Goal: Information Seeking & Learning: Check status

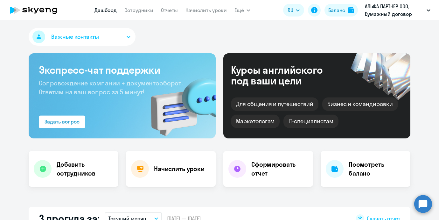
select select "30"
click at [133, 13] on link "Сотрудники" at bounding box center [138, 10] width 29 height 6
select select "30"
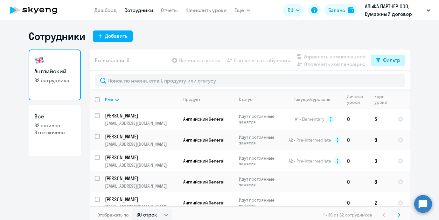
click at [386, 57] on div "Фильтр" at bounding box center [391, 60] width 17 height 8
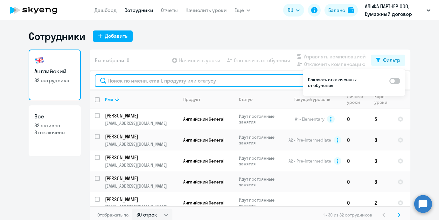
click at [155, 76] on input "text" at bounding box center [250, 80] width 310 height 13
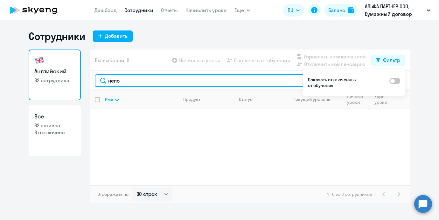
type input "непо"
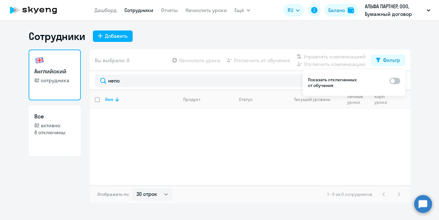
click at [396, 82] on span at bounding box center [394, 81] width 11 height 6
click at [389, 81] on input "checkbox" at bounding box center [389, 81] width 0 height 0
checkbox input "true"
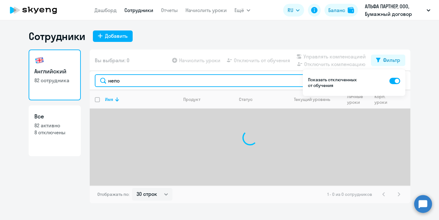
click at [221, 82] on input "непо" at bounding box center [250, 80] width 310 height 13
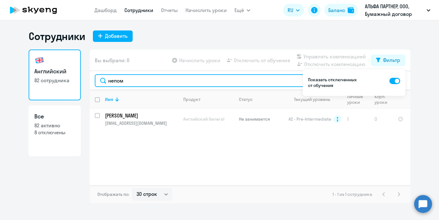
type input "непом"
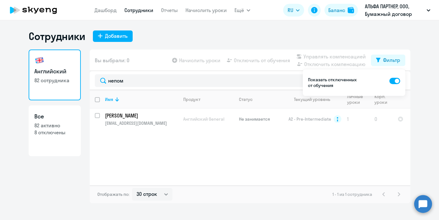
click at [438, 88] on ng-component "Сотрудники Добавить Английский 82 сотрудника Все 82 активно 8 отключены Вы выбр…" at bounding box center [219, 117] width 439 height 174
click at [427, 89] on ng-component "Сотрудники Добавить Английский 82 сотрудника Все 82 активно 8 отключены Вы выбр…" at bounding box center [219, 117] width 439 height 174
click at [393, 61] on div "Фильтр" at bounding box center [391, 60] width 17 height 8
click at [172, 120] on td "[PERSON_NAME] [EMAIL_ADDRESS][DOMAIN_NAME]" at bounding box center [139, 119] width 78 height 21
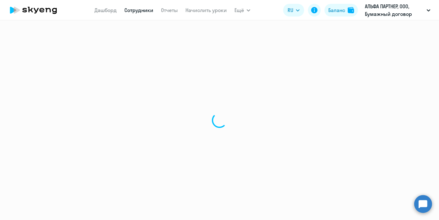
select select "english"
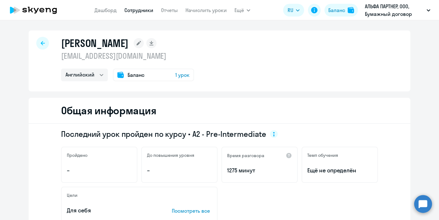
click at [96, 37] on h1 "[PERSON_NAME]" at bounding box center [94, 43] width 67 height 13
copy div "[PERSON_NAME]"
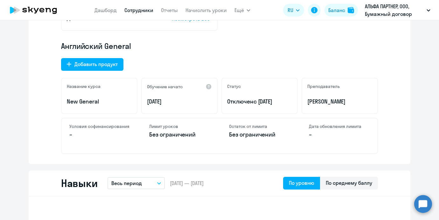
scroll to position [212, 0]
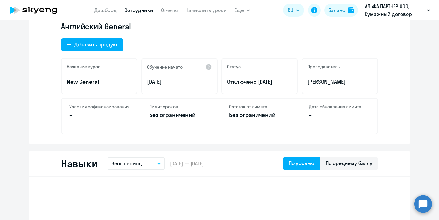
click at [244, 86] on div "Статус Отключен с [DATE]" at bounding box center [259, 76] width 76 height 36
copy p "Отключен с [DATE]"
click at [218, 84] on div "Название курса New General Обучение начато [DATE] Статус Отключен с [DATE] Преп…" at bounding box center [219, 76] width 317 height 36
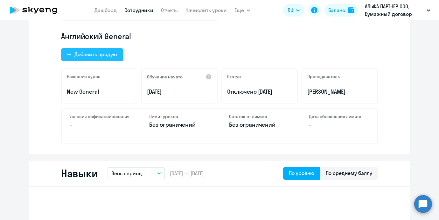
scroll to position [194, 0]
